Goal: Task Accomplishment & Management: Use online tool/utility

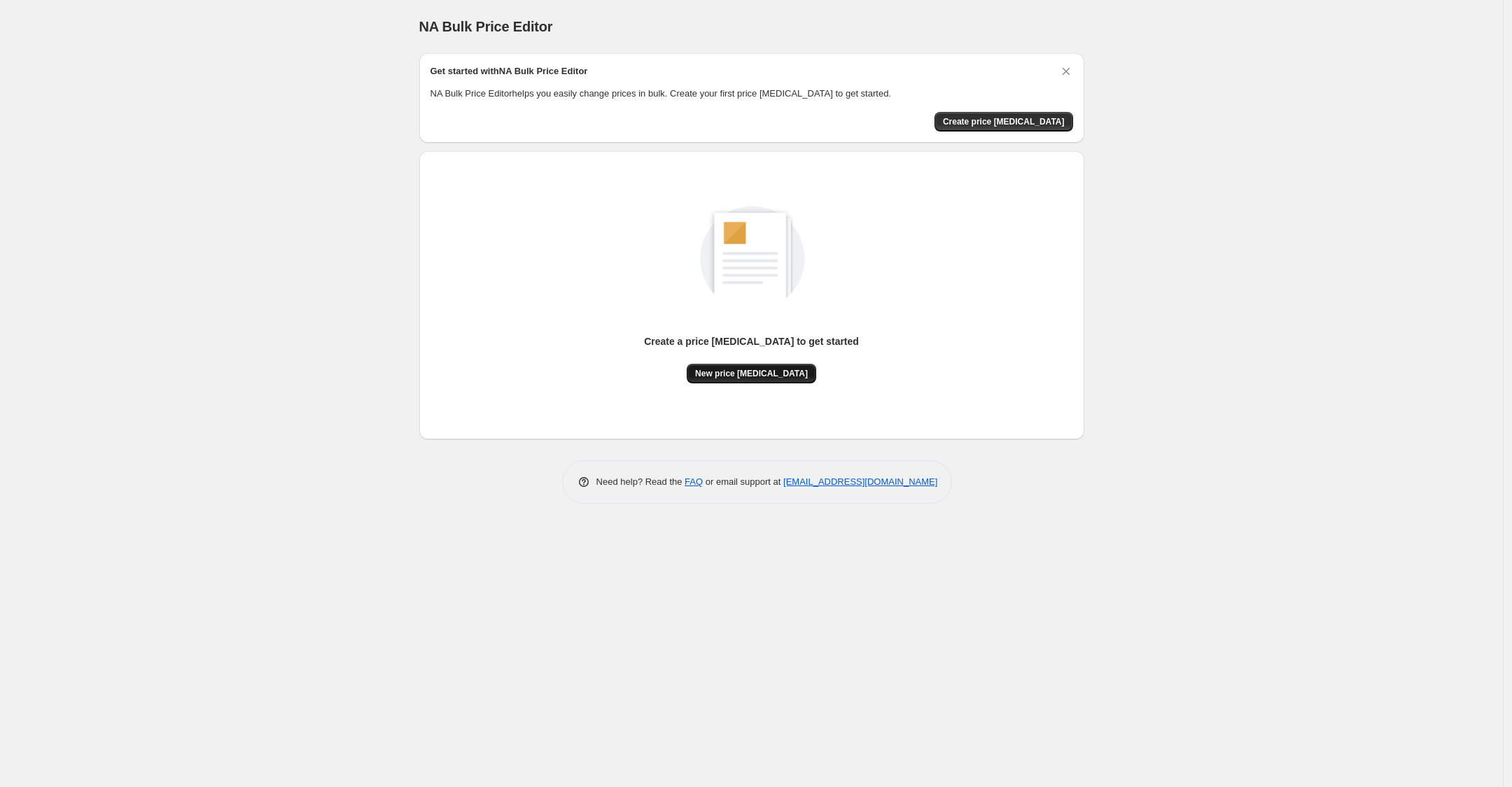
click at [727, 374] on span "New price [MEDICAL_DATA]" at bounding box center [751, 374] width 112 height 12
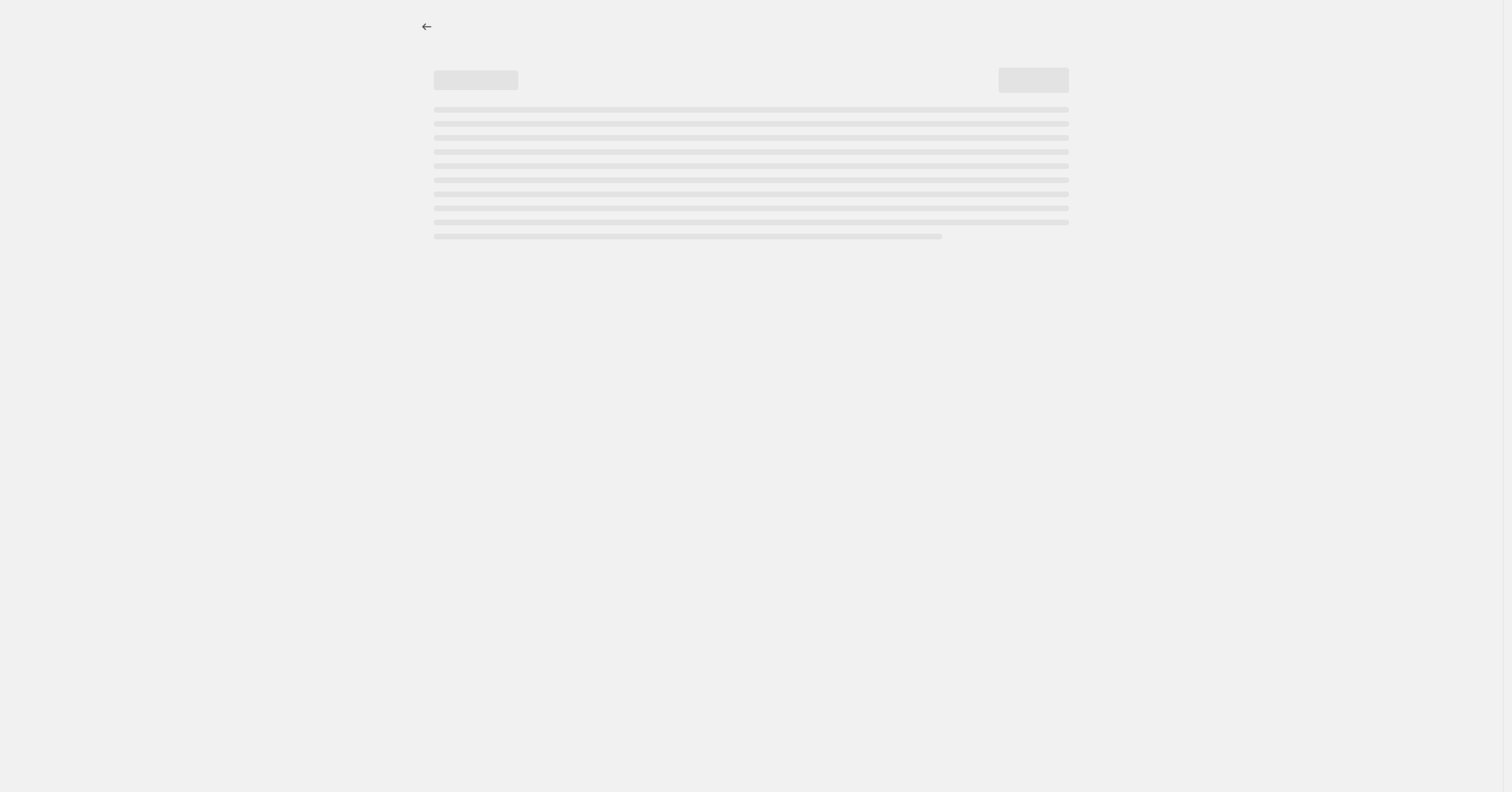
select select "percentage"
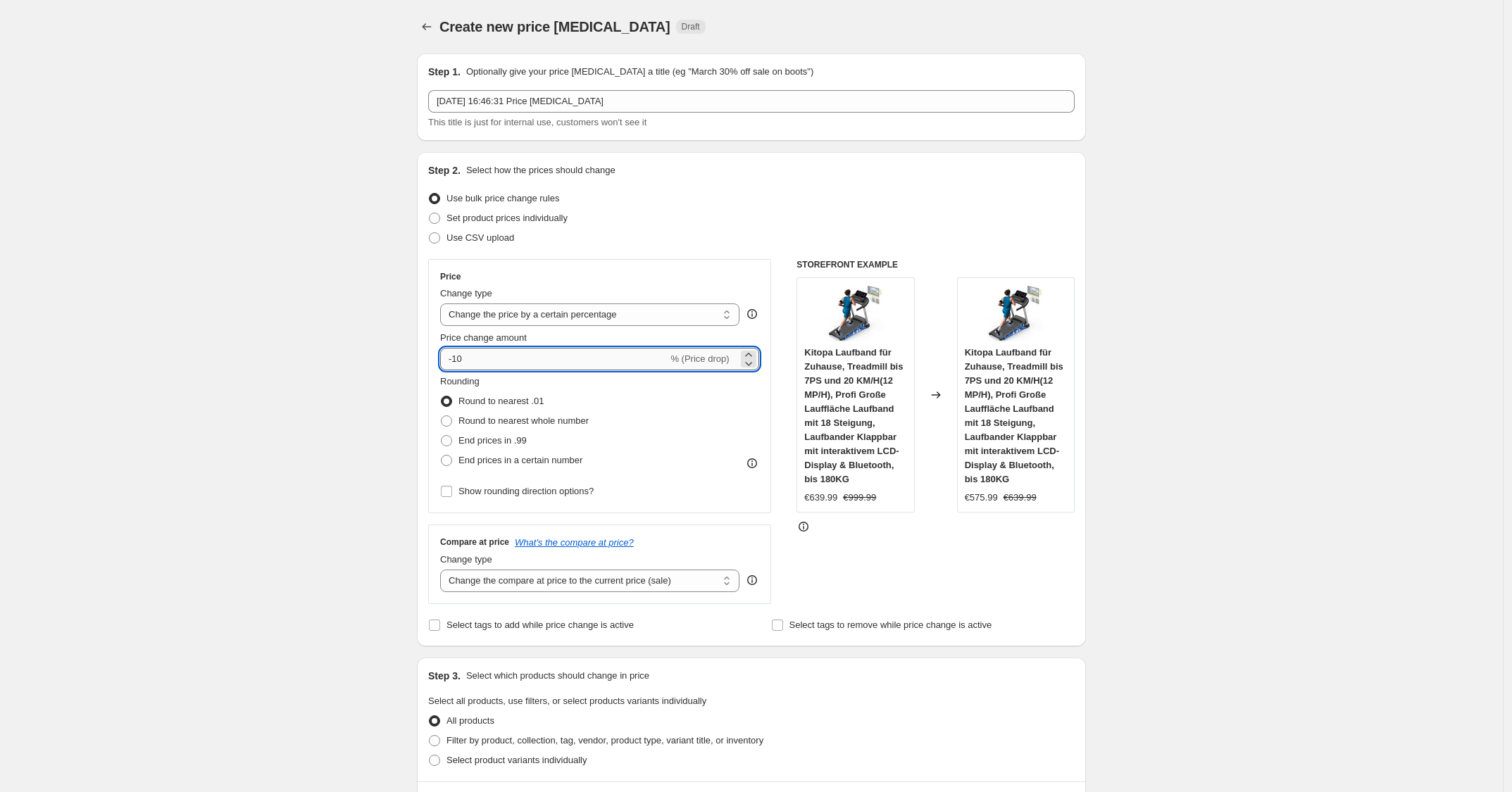
click at [605, 359] on input "-10" at bounding box center [554, 359] width 228 height 22
type input "-1"
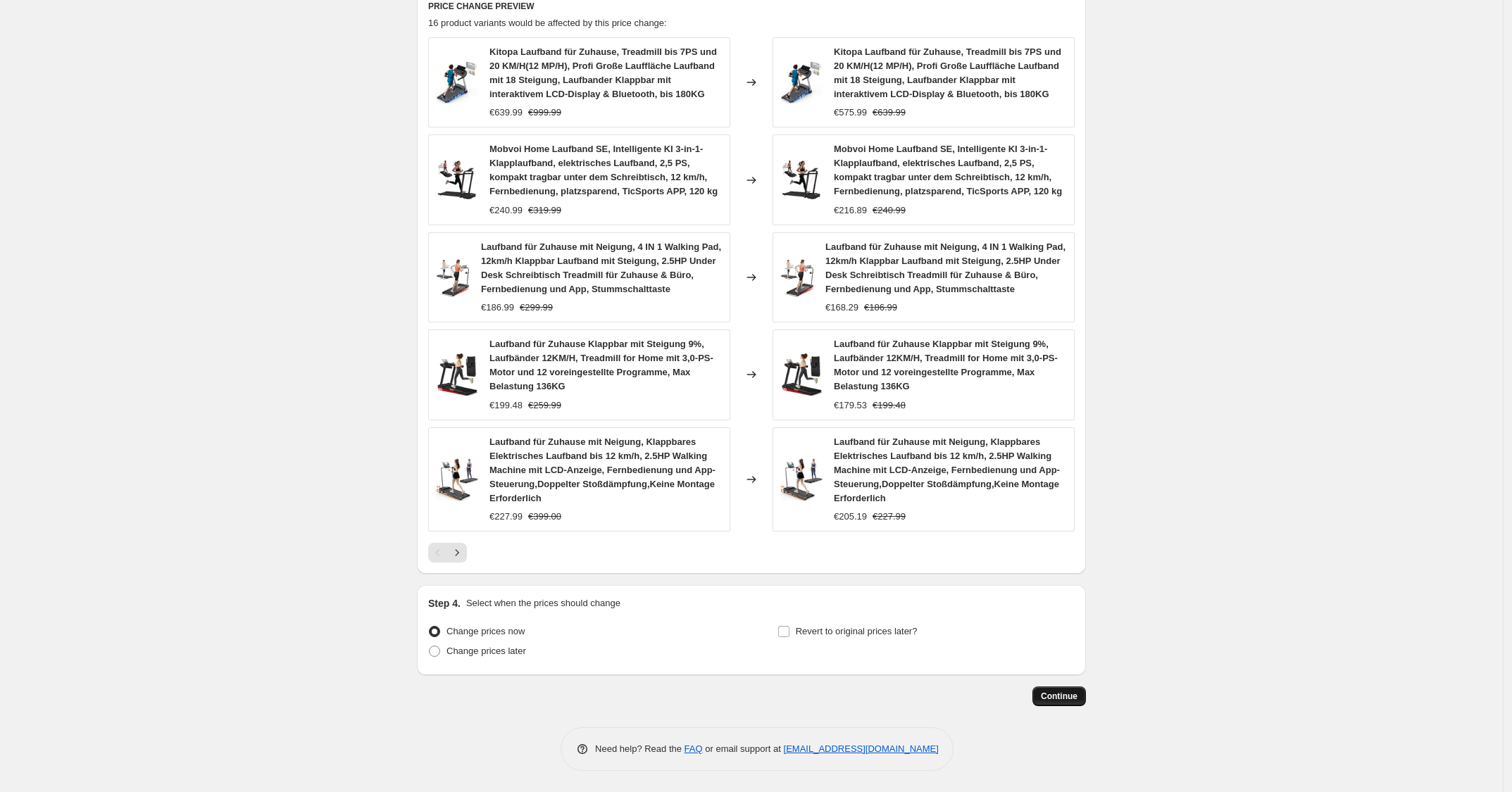
type input "-25"
drag, startPoint x: 1046, startPoint y: 690, endPoint x: 1092, endPoint y: 694, distance: 46.2
click at [1092, 694] on div "Create new price [MEDICAL_DATA]. This page is ready Create new price [MEDICAL_D…" at bounding box center [752, -1] width 703 height 1585
drag, startPoint x: 1092, startPoint y: 694, endPoint x: 1079, endPoint y: 694, distance: 13.0
click at [1079, 694] on div "Create new price [MEDICAL_DATA]. This page is ready Create new price [MEDICAL_D…" at bounding box center [752, -1] width 703 height 1585
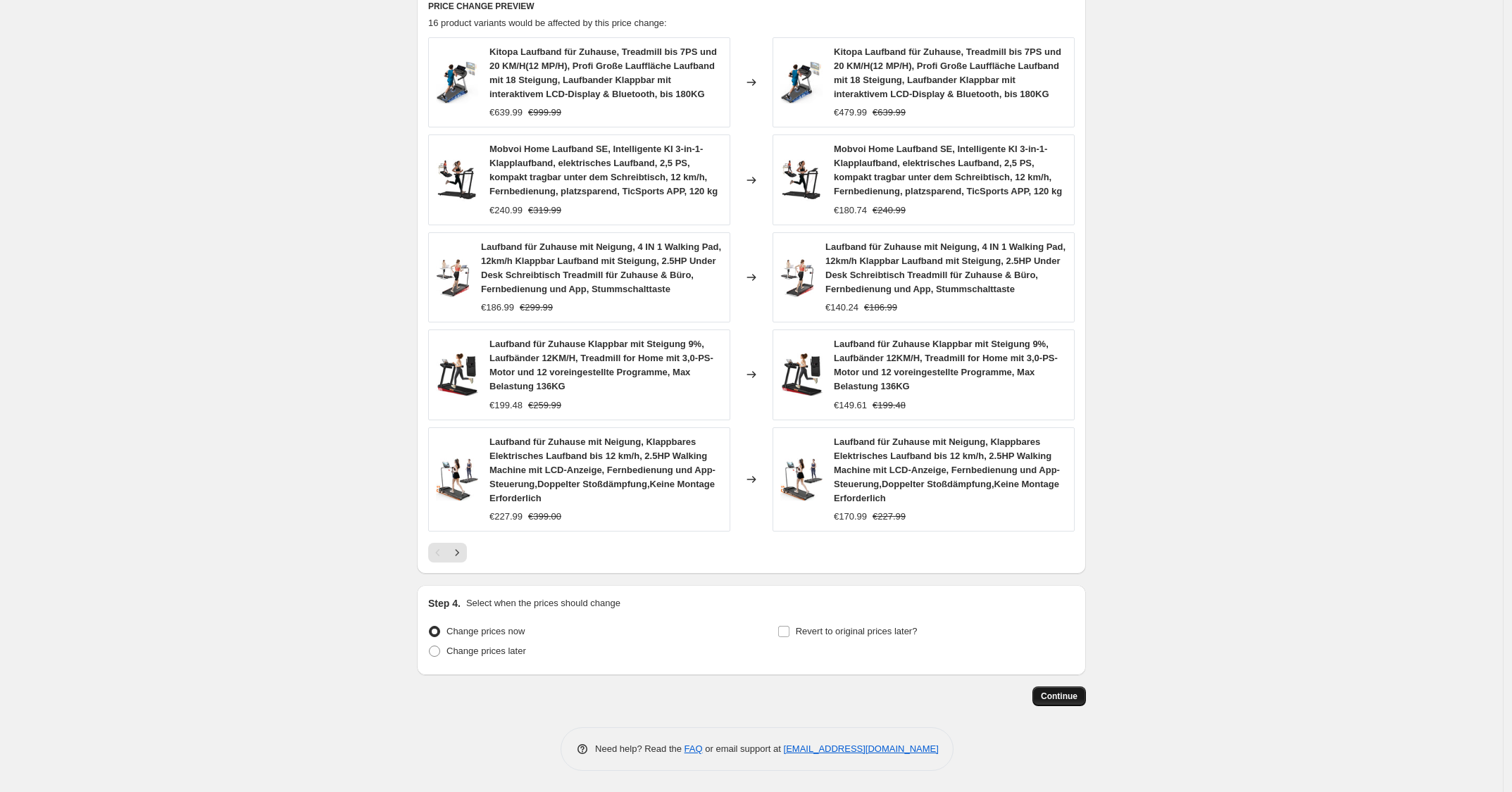
click at [1078, 694] on span "Continue" at bounding box center [1059, 696] width 37 height 12
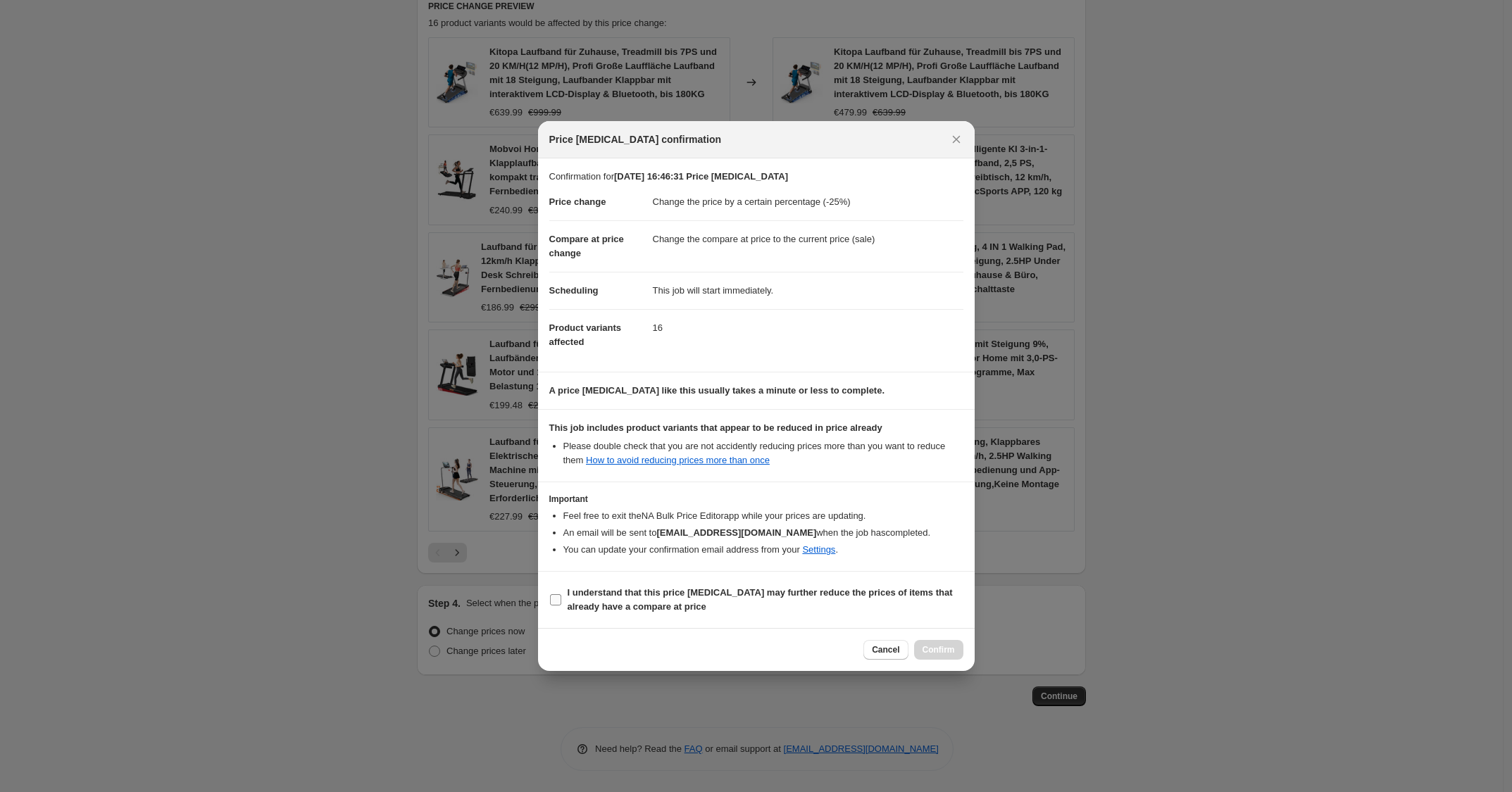
click at [792, 604] on span "I understand that this price [MEDICAL_DATA] may further reduce the prices of it…" at bounding box center [765, 599] width 396 height 28
click at [561, 604] on input "I understand that this price [MEDICAL_DATA] may further reduce the prices of it…" at bounding box center [556, 600] width 12 height 12
checkbox input "true"
click at [923, 648] on span "Confirm" at bounding box center [939, 650] width 33 height 12
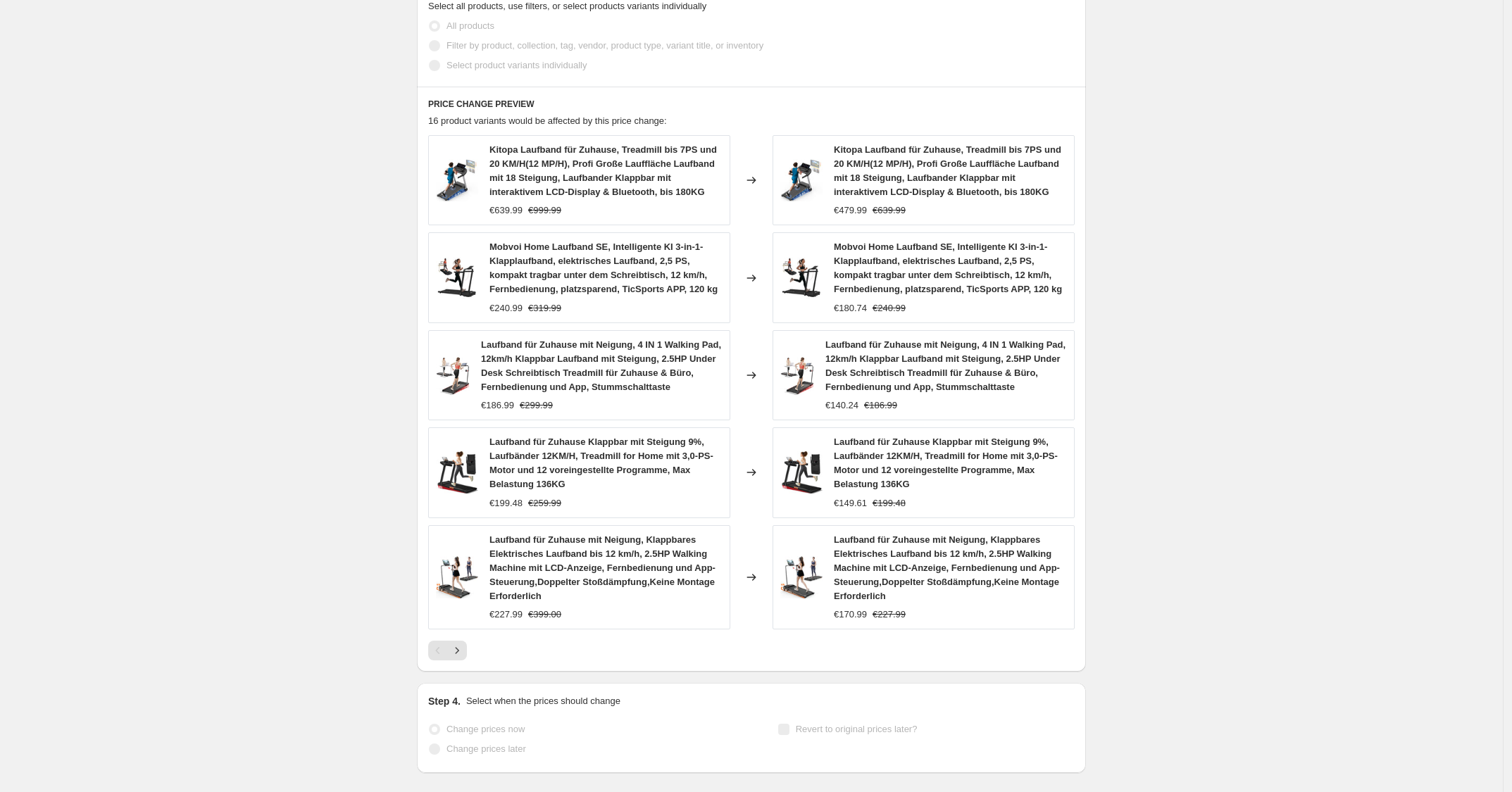
select select "percentage"
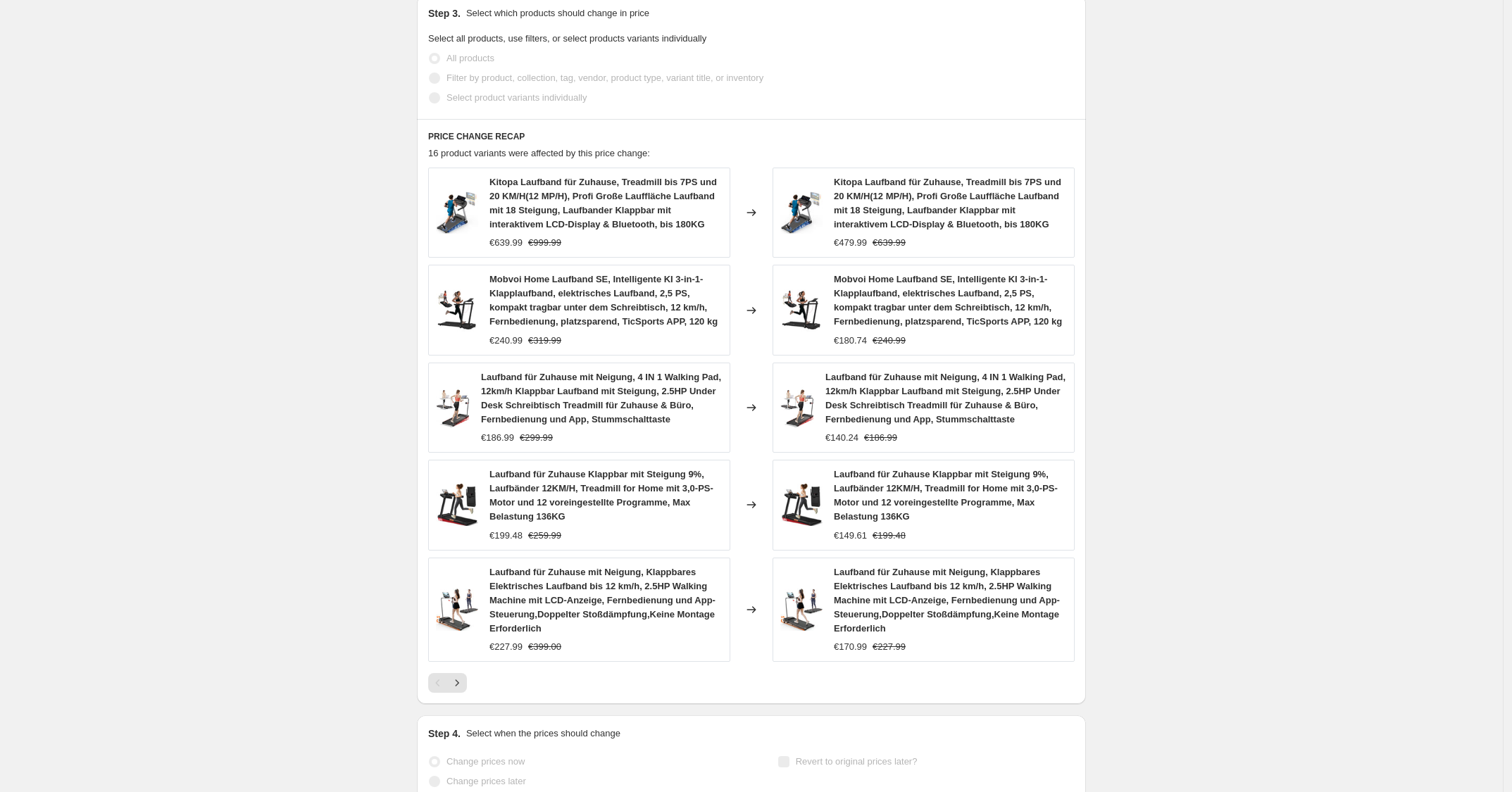
scroll to position [0, 0]
